Goal: Information Seeking & Learning: Understand process/instructions

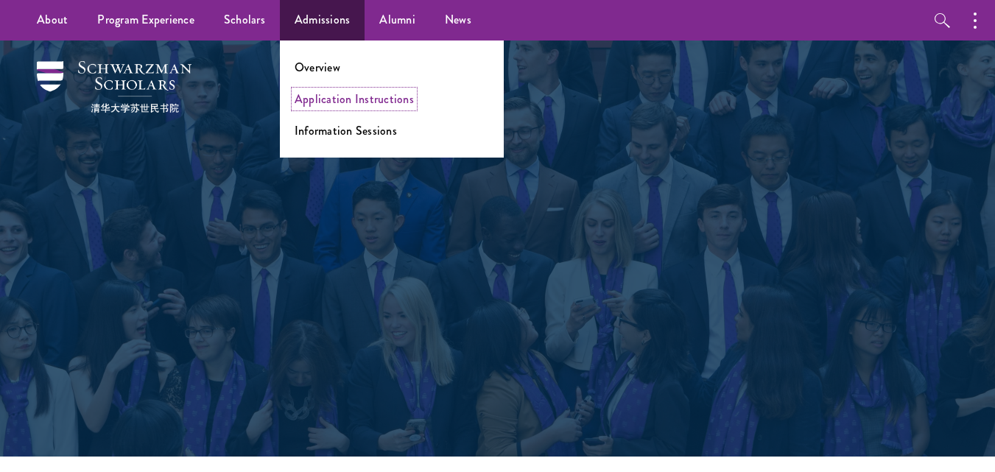
click at [329, 99] on link "Application Instructions" at bounding box center [353, 99] width 119 height 17
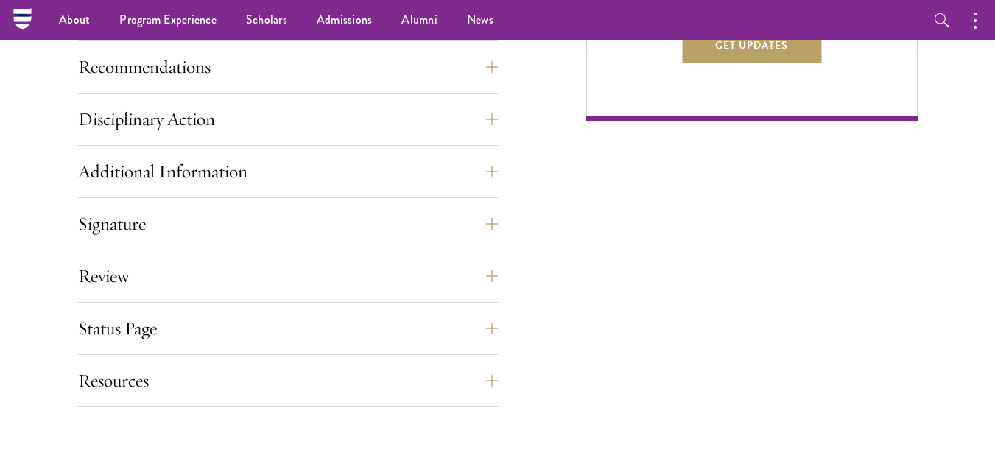
scroll to position [1055, 0]
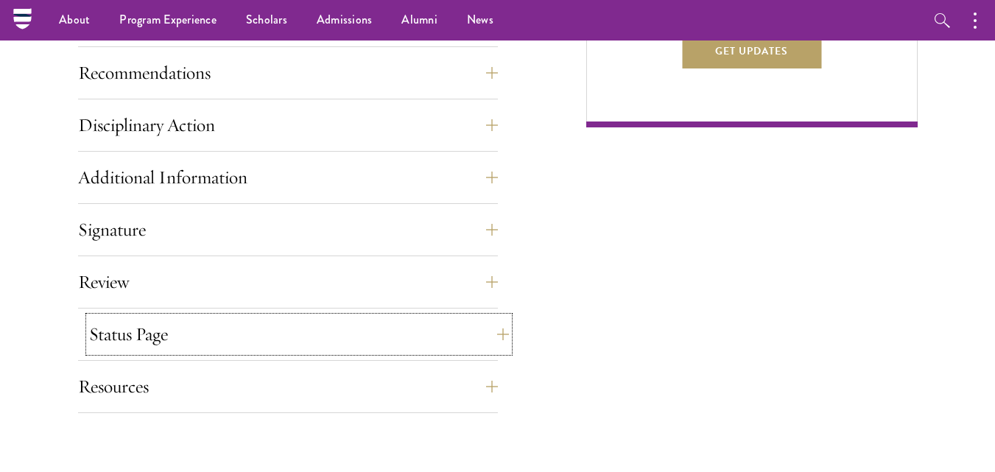
click at [481, 340] on button "Status Page" at bounding box center [299, 334] width 420 height 35
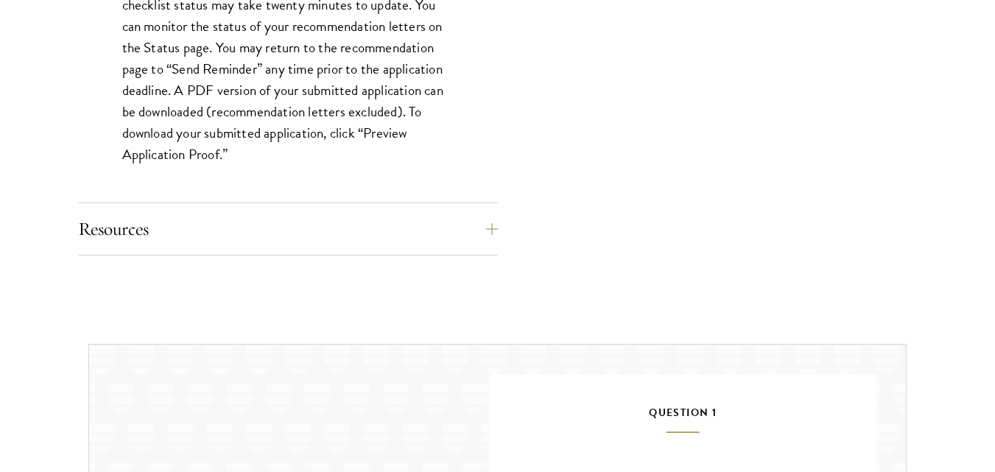
scroll to position [1509, 0]
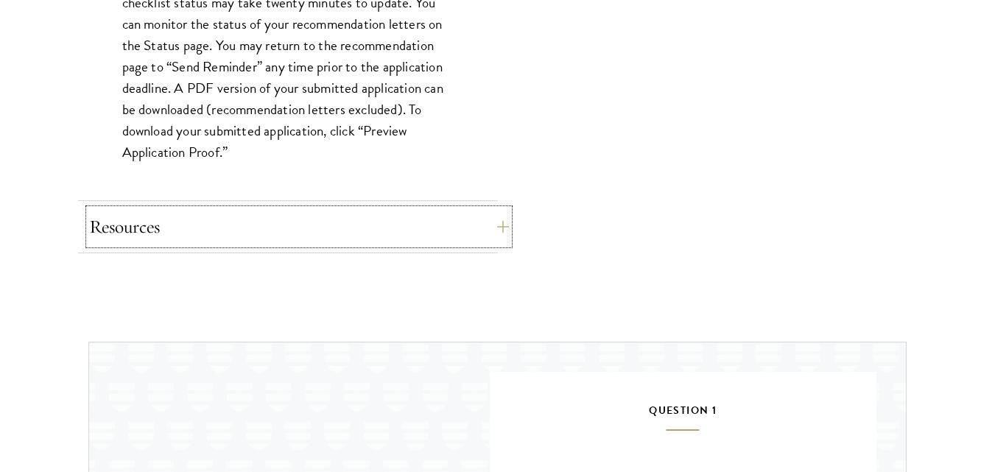
click at [485, 221] on button "Resources" at bounding box center [299, 226] width 420 height 35
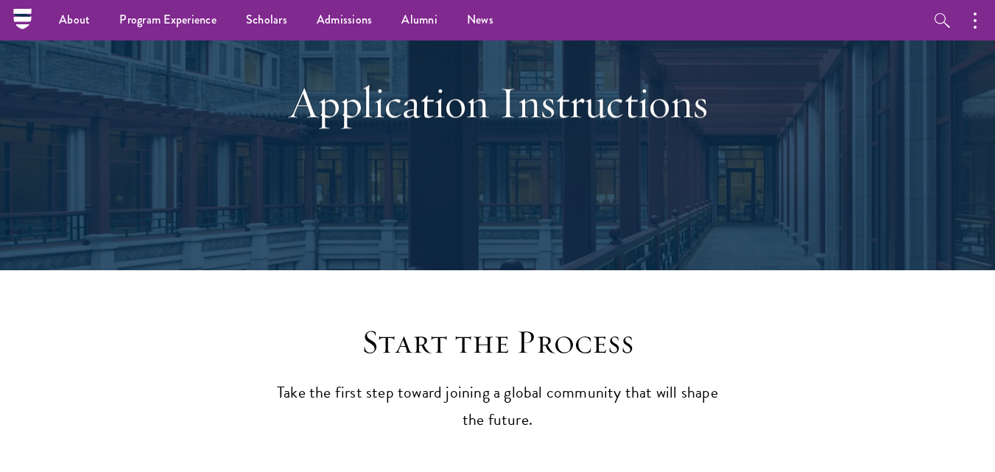
scroll to position [0, 0]
